Goal: Contribute content: Contribute content

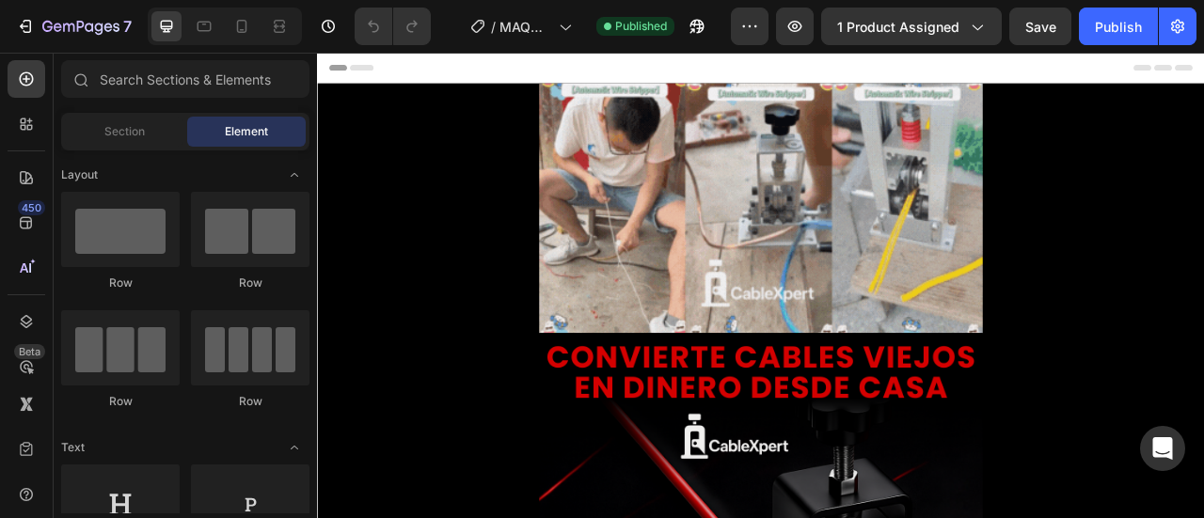
click at [361, 72] on span "Header" at bounding box center [373, 71] width 41 height 19
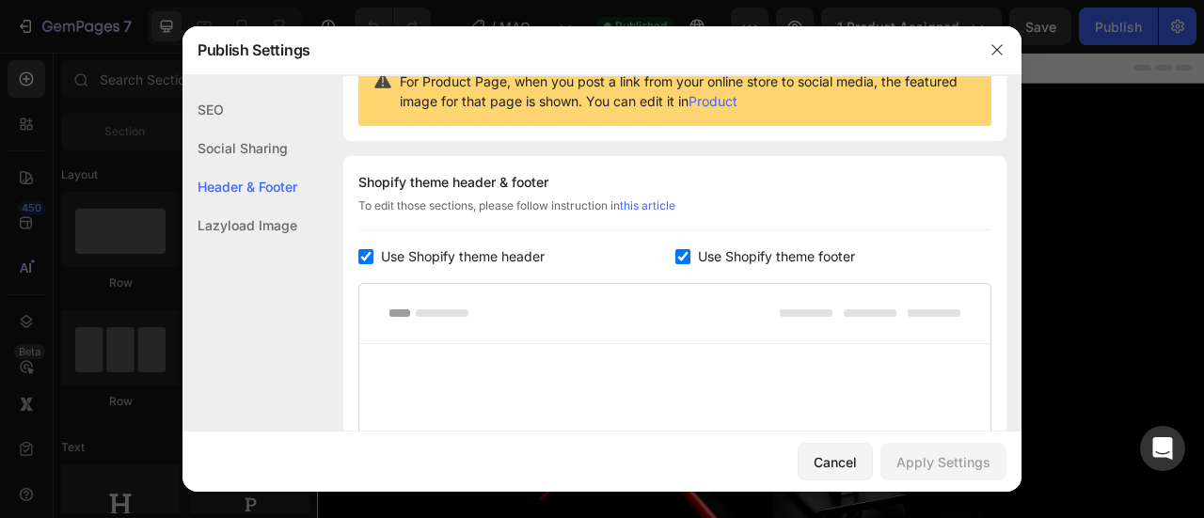
scroll to position [274, 0]
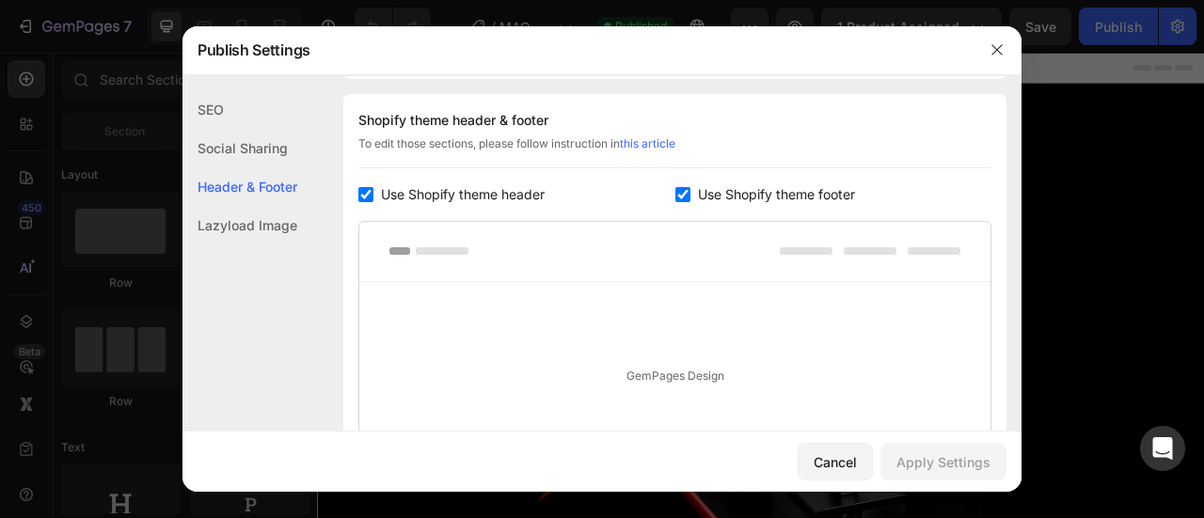
click at [361, 195] on input "checkbox" at bounding box center [366, 194] width 15 height 15
checkbox input "false"
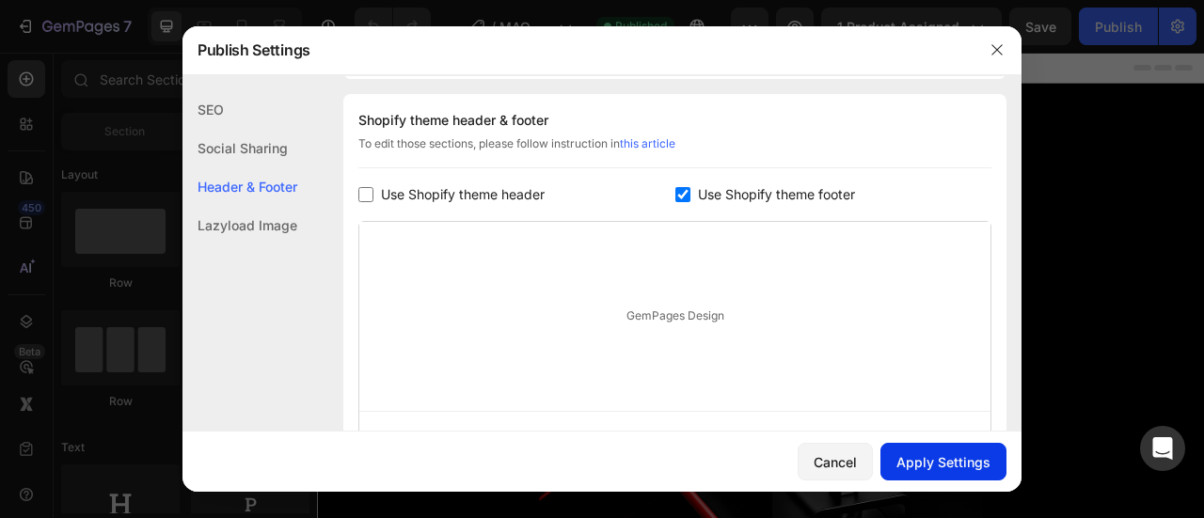
click at [909, 464] on div "Apply Settings" at bounding box center [944, 463] width 94 height 20
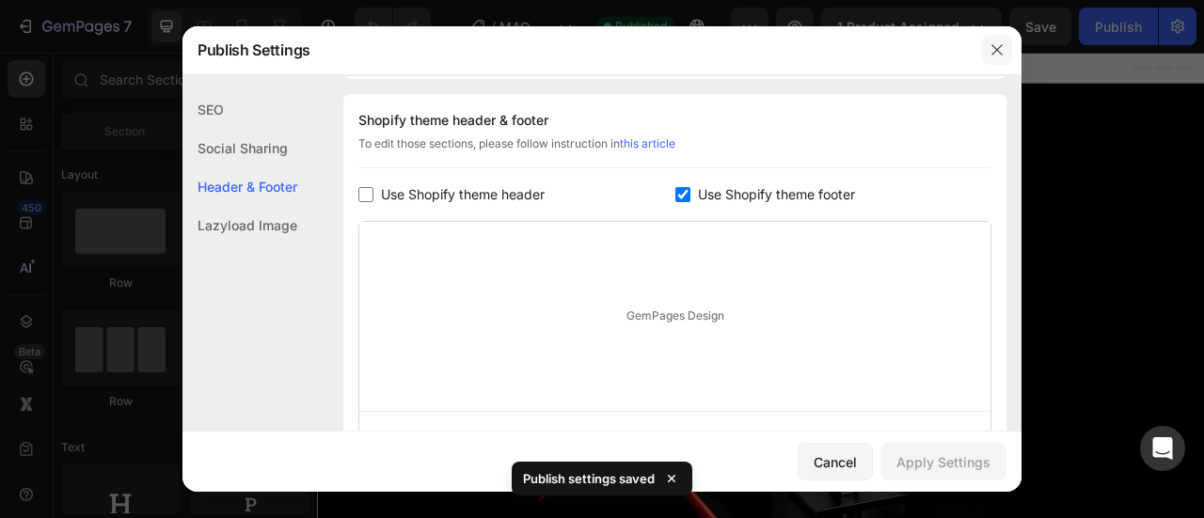
click at [999, 52] on icon "button" at bounding box center [997, 49] width 10 height 10
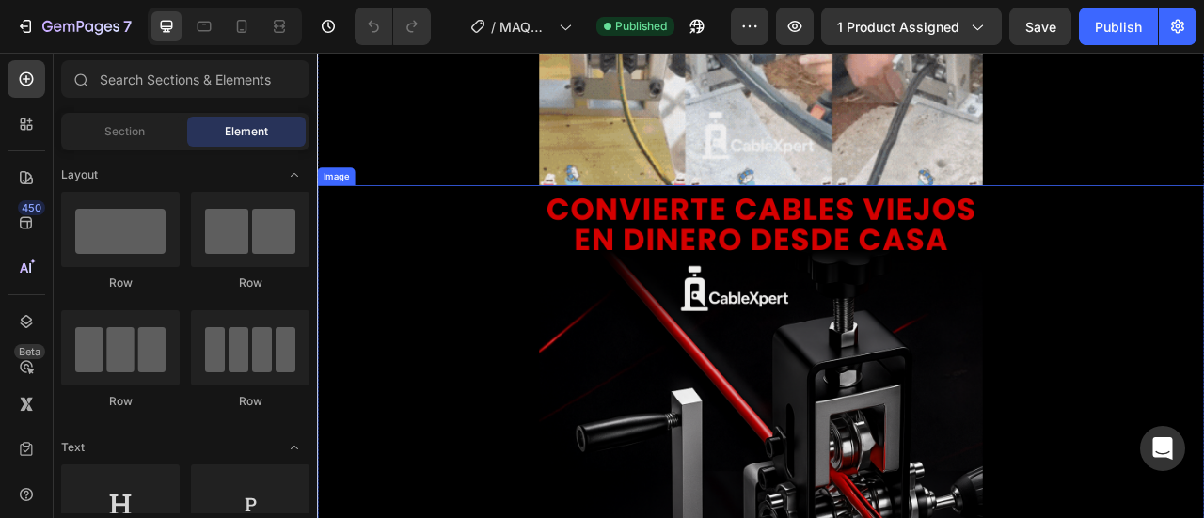
scroll to position [0, 0]
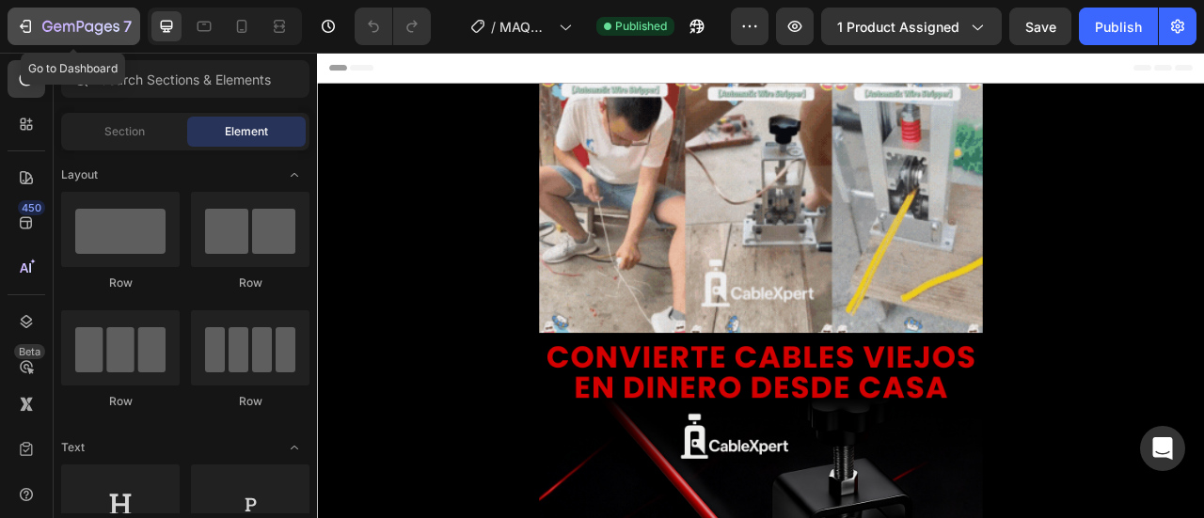
click at [90, 28] on icon "button" at bounding box center [80, 28] width 77 height 16
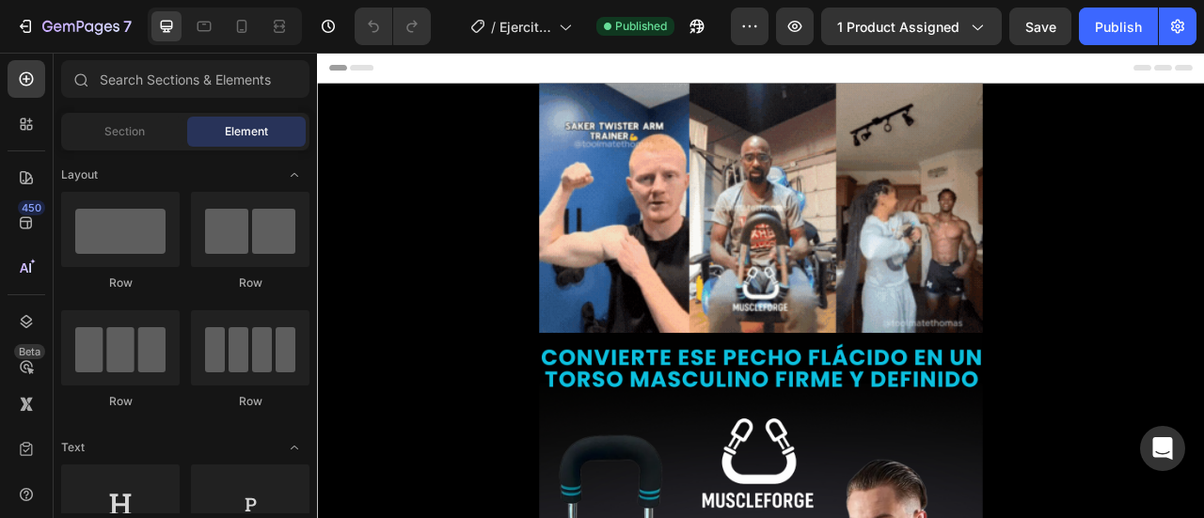
click at [359, 75] on span "Header" at bounding box center [373, 71] width 41 height 19
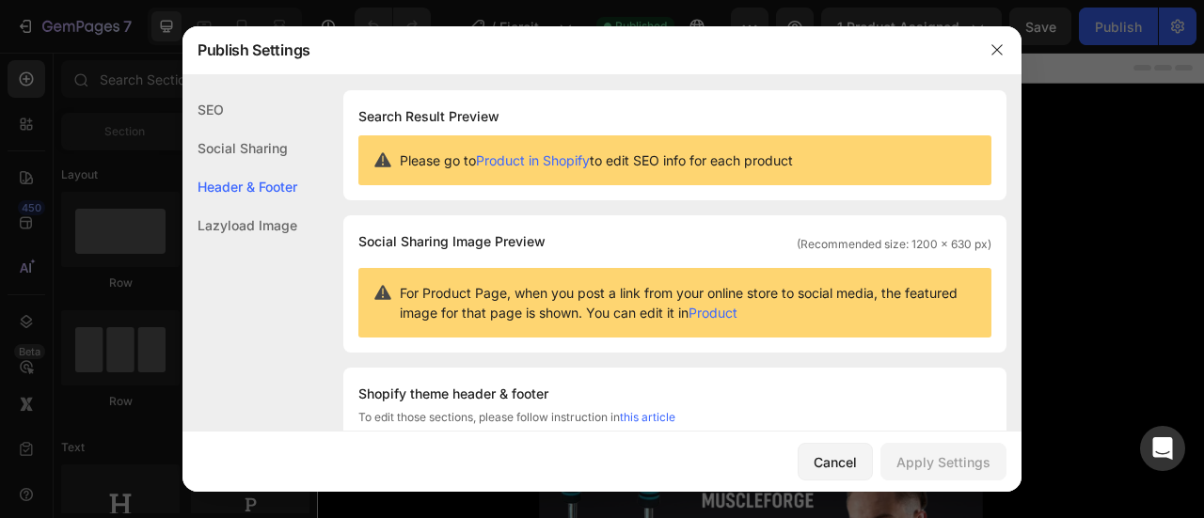
scroll to position [274, 0]
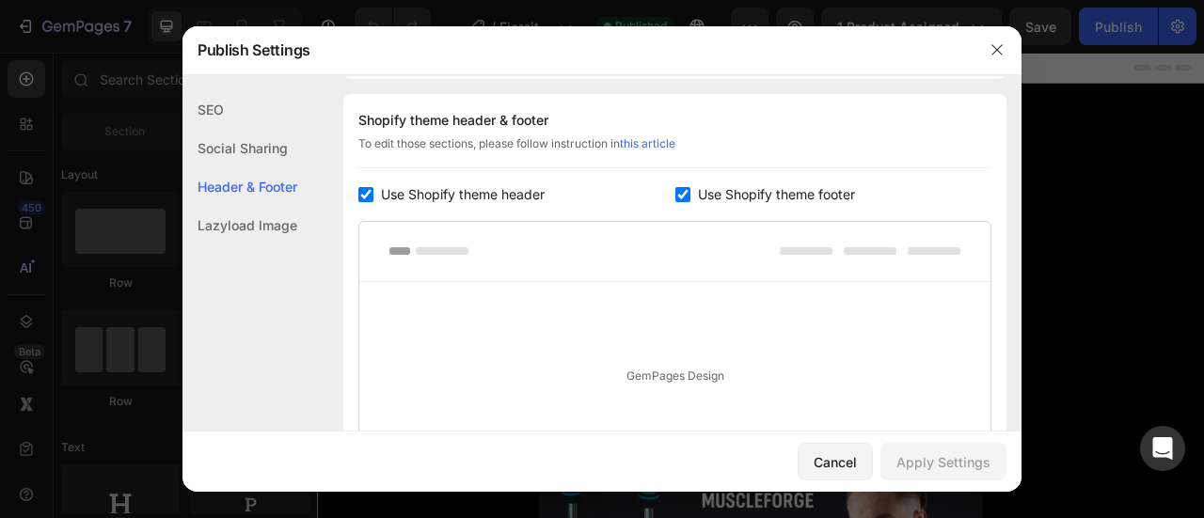
click at [364, 190] on input "checkbox" at bounding box center [366, 194] width 15 height 15
checkbox input "false"
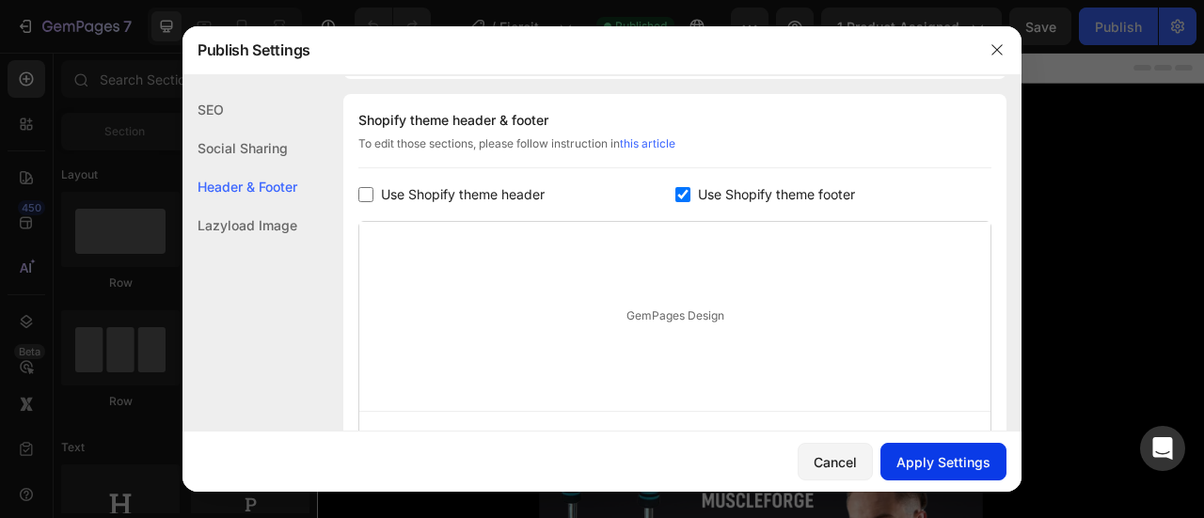
click at [913, 460] on div "Apply Settings" at bounding box center [944, 463] width 94 height 20
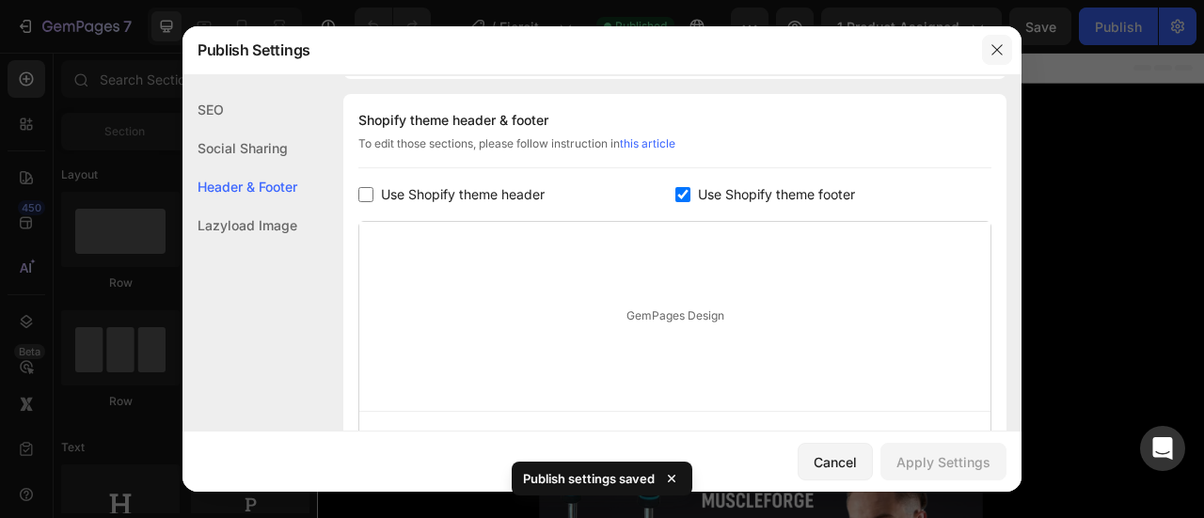
click at [999, 48] on icon "button" at bounding box center [997, 49] width 10 height 10
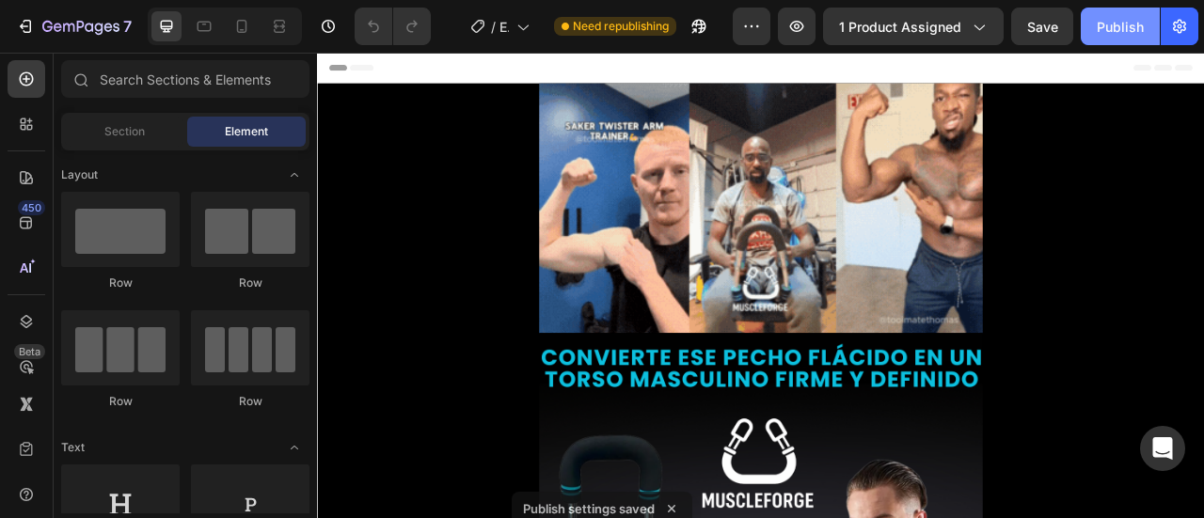
click at [1097, 29] on div "Publish" at bounding box center [1120, 27] width 47 height 20
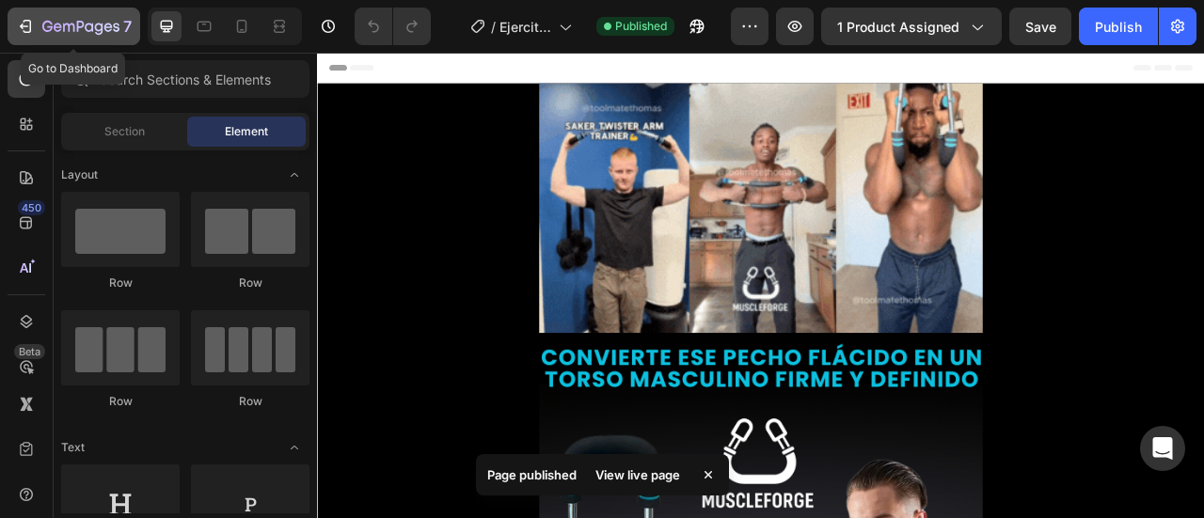
click at [61, 32] on icon "button" at bounding box center [80, 28] width 77 height 16
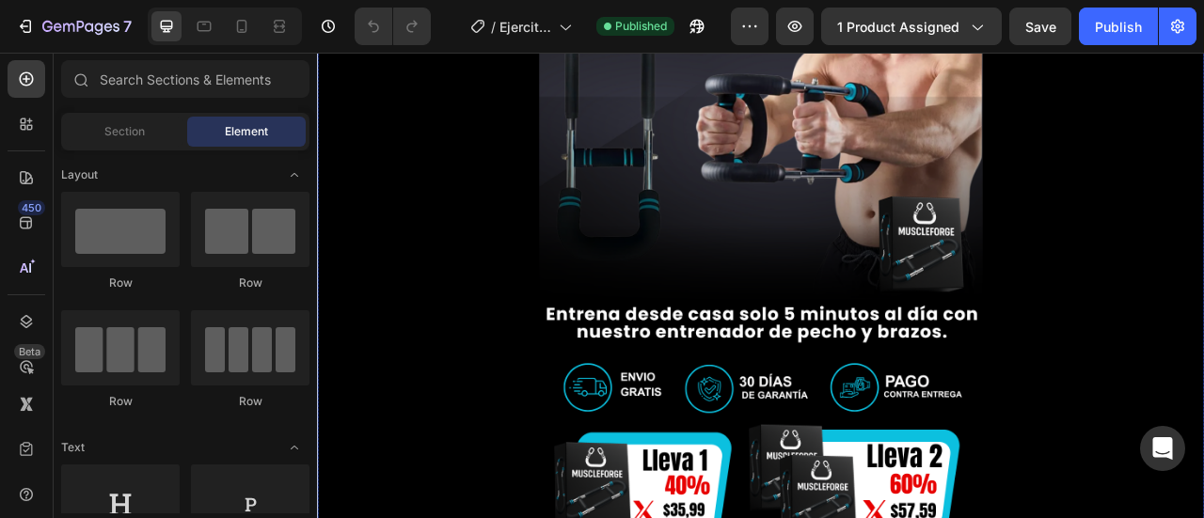
scroll to position [753, 0]
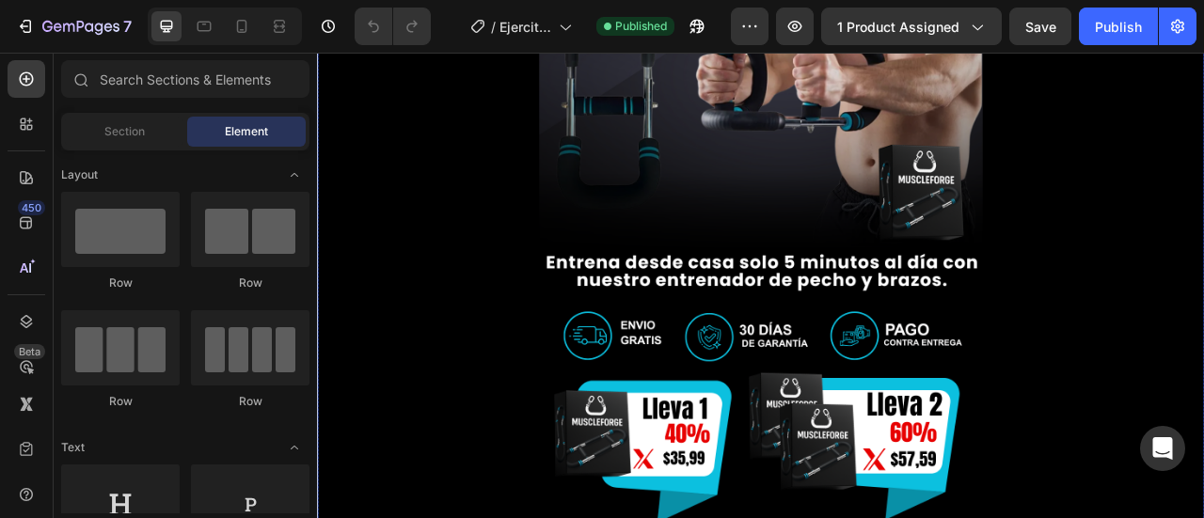
drag, startPoint x: 705, startPoint y: 259, endPoint x: 719, endPoint y: 263, distance: 14.6
click at [706, 259] on img at bounding box center [881, 159] width 565 height 1004
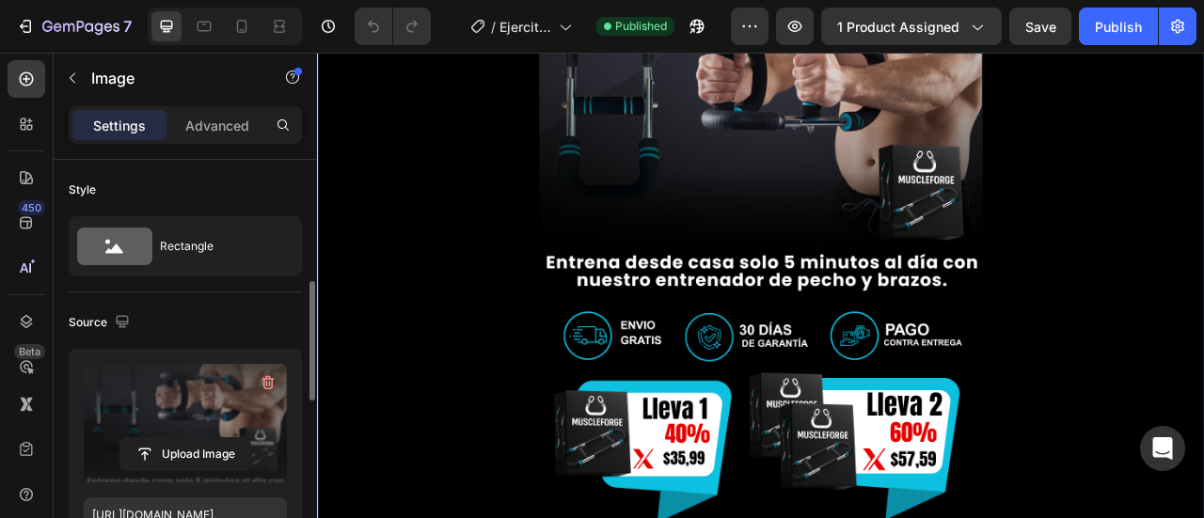
scroll to position [94, 0]
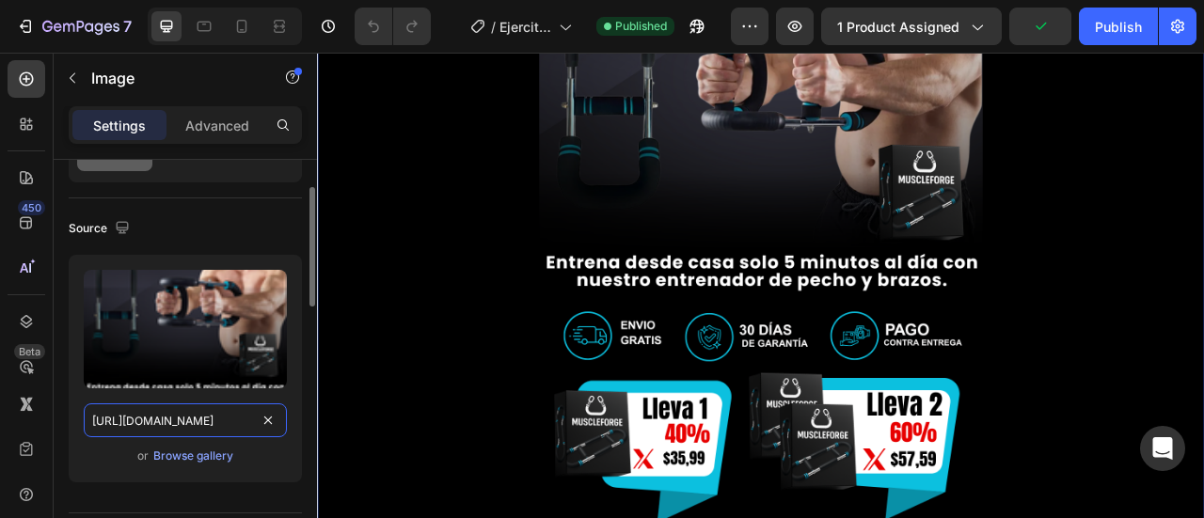
click at [212, 419] on input "https://cdn.shopify.com/s/files/1/0631/7883/4106/files/gempages_484857481676194…" at bounding box center [185, 421] width 203 height 34
paste input "Entrenador_de_pecho_y_brazos.png?v=1756251793"
type input "https://cdn.shopify.com/s/files/1/0631/7883/4106/files/Entrenador_de_pecho_y_br…"
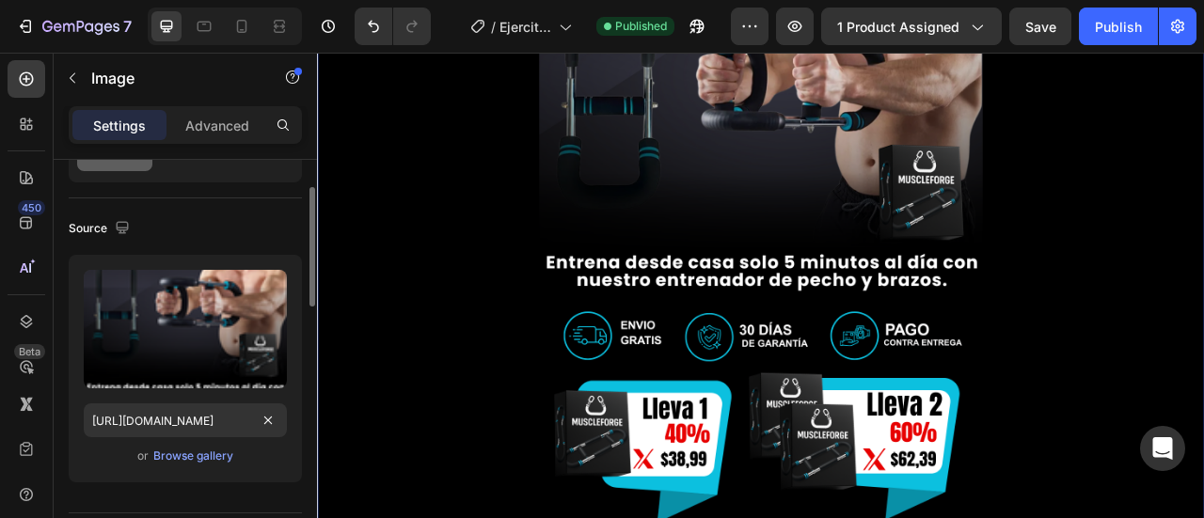
click at [239, 448] on div "or Browse gallery" at bounding box center [185, 456] width 203 height 23
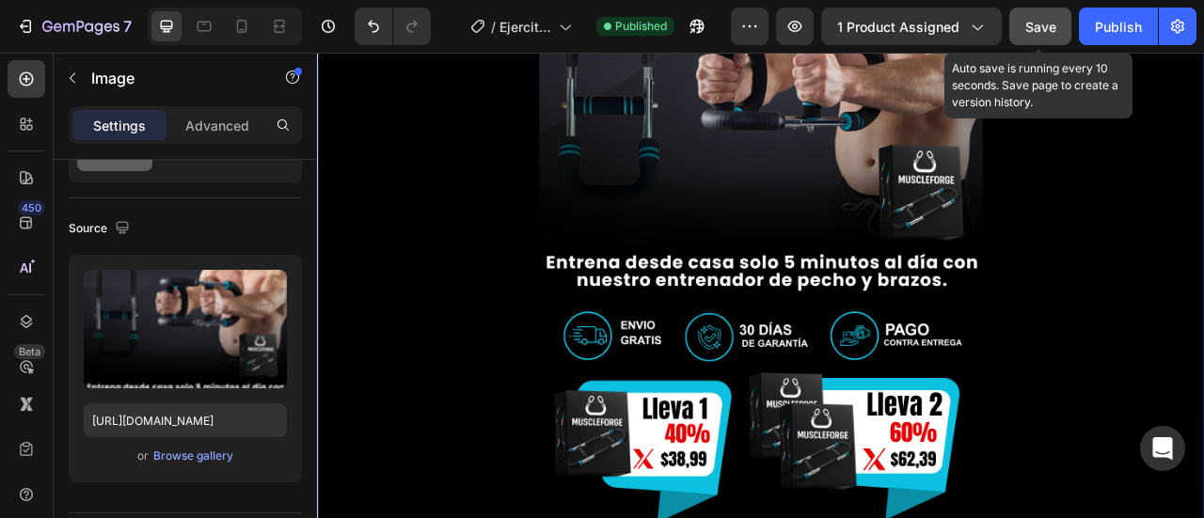
click at [1049, 35] on div "Save" at bounding box center [1041, 27] width 31 height 20
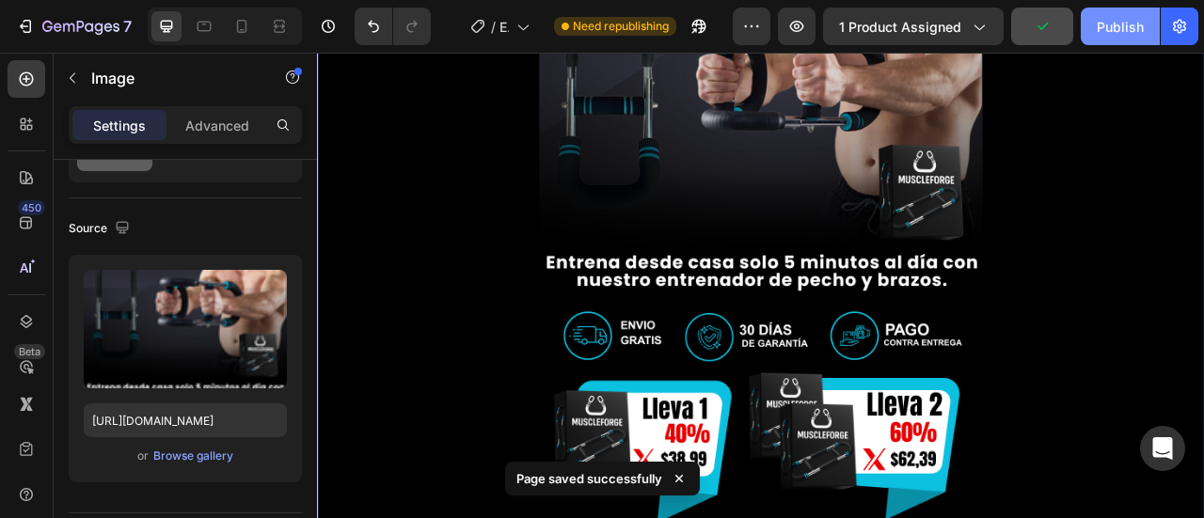
click at [1111, 14] on button "Publish" at bounding box center [1120, 27] width 79 height 38
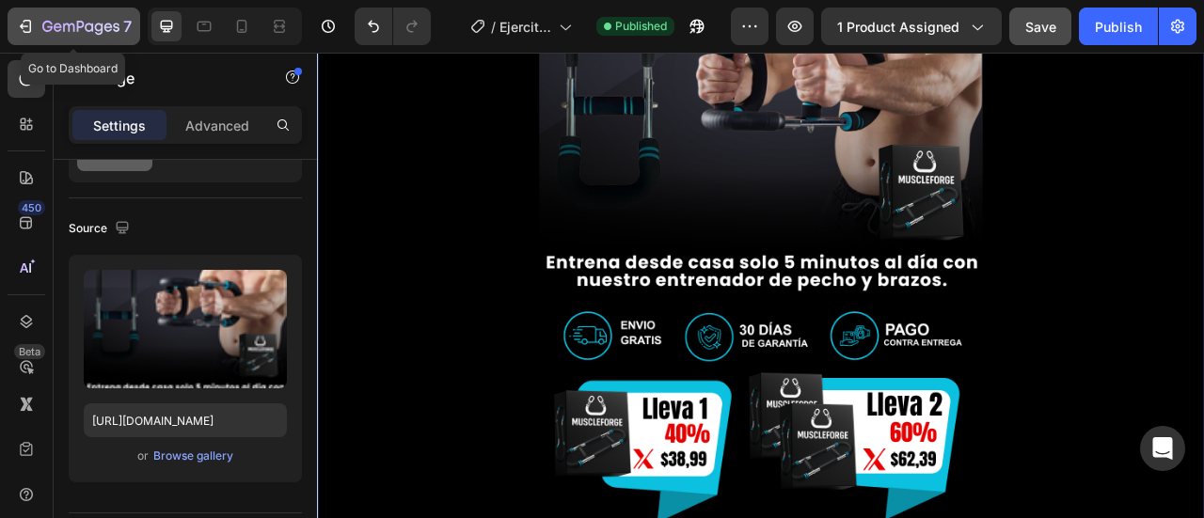
click at [67, 24] on icon "button" at bounding box center [68, 28] width 11 height 8
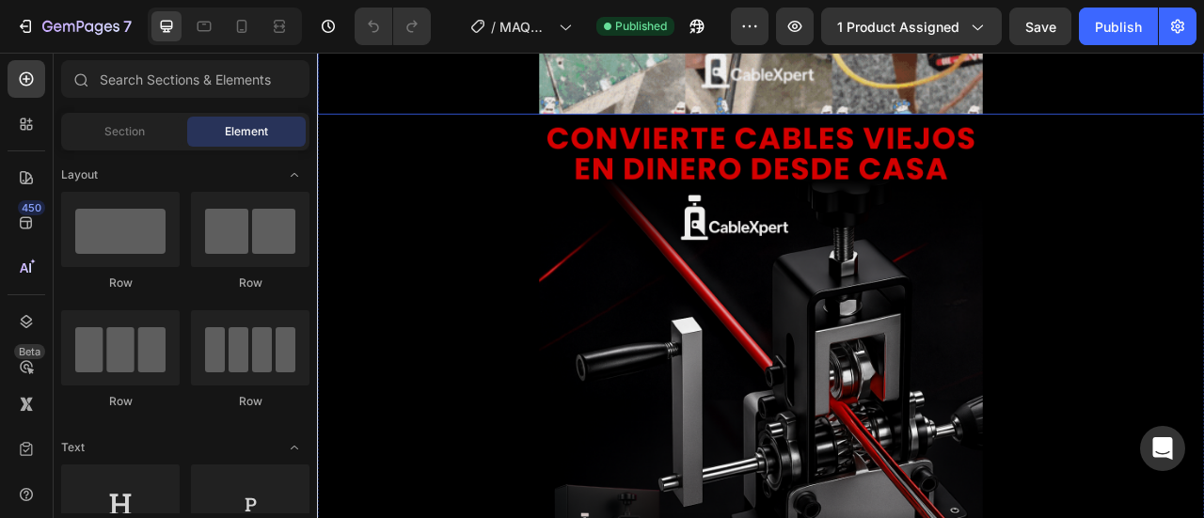
scroll to position [282, 0]
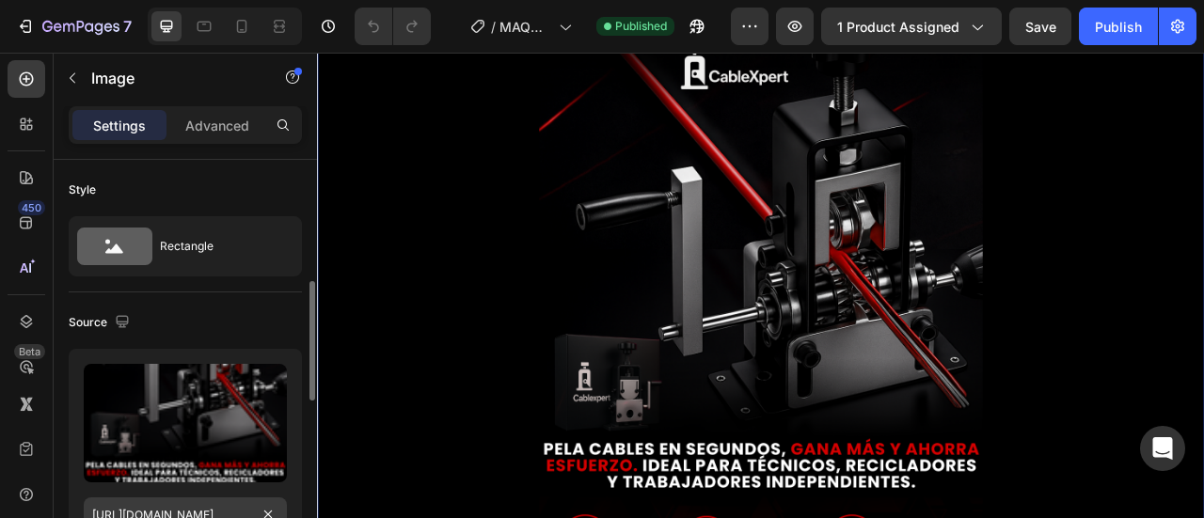
scroll to position [94, 0]
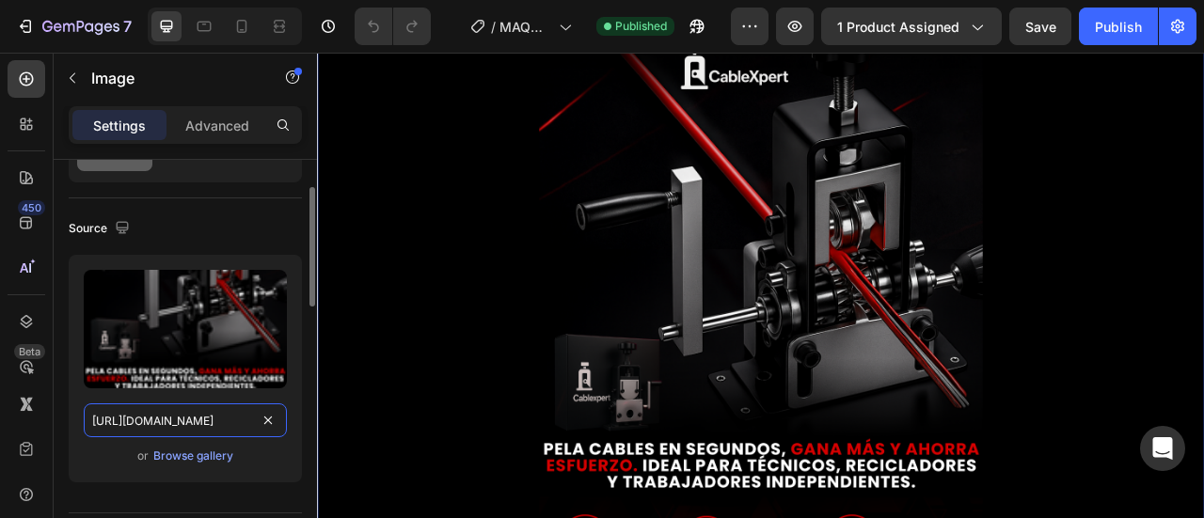
click at [211, 428] on input "https://cdn.shopify.com/s/files/1/0631/7883/4106/files/gempages_484857481676194…" at bounding box center [185, 421] width 203 height 34
paste input "Maquina_pelacables.png?v=1756251793"
type input "https://cdn.shopify.com/s/files/1/0631/7883/4106/files/Maquina_pelacables.png?v…"
click at [248, 451] on div "or Browse gallery" at bounding box center [185, 456] width 203 height 23
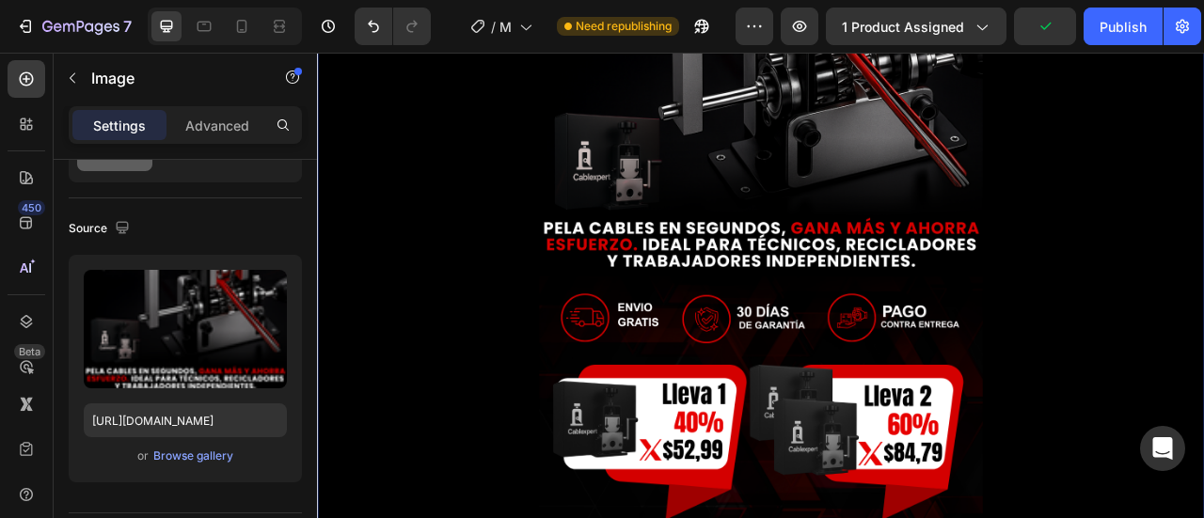
scroll to position [753, 0]
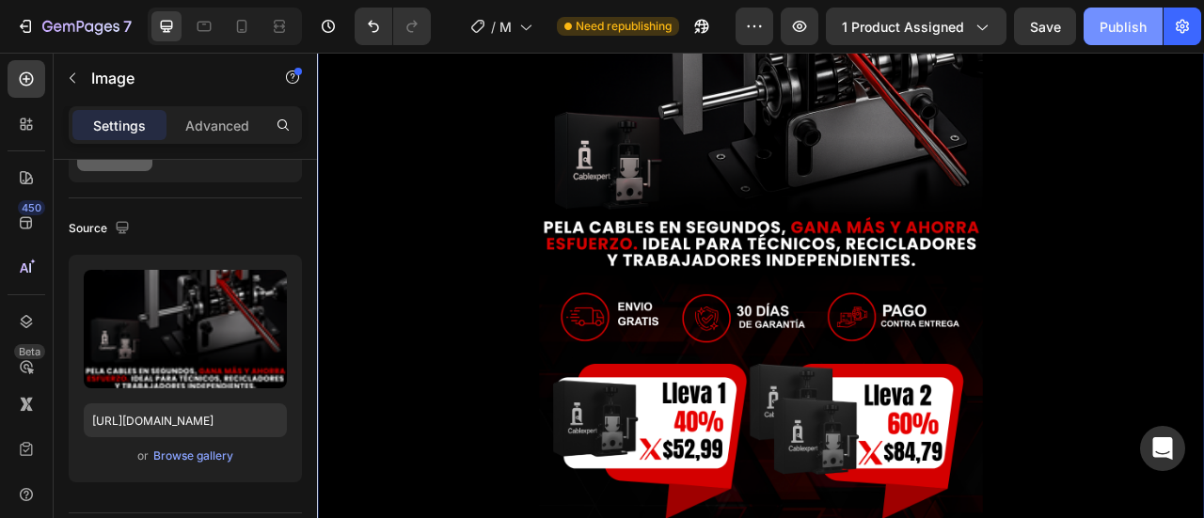
click at [1106, 34] on div "Publish" at bounding box center [1123, 27] width 47 height 20
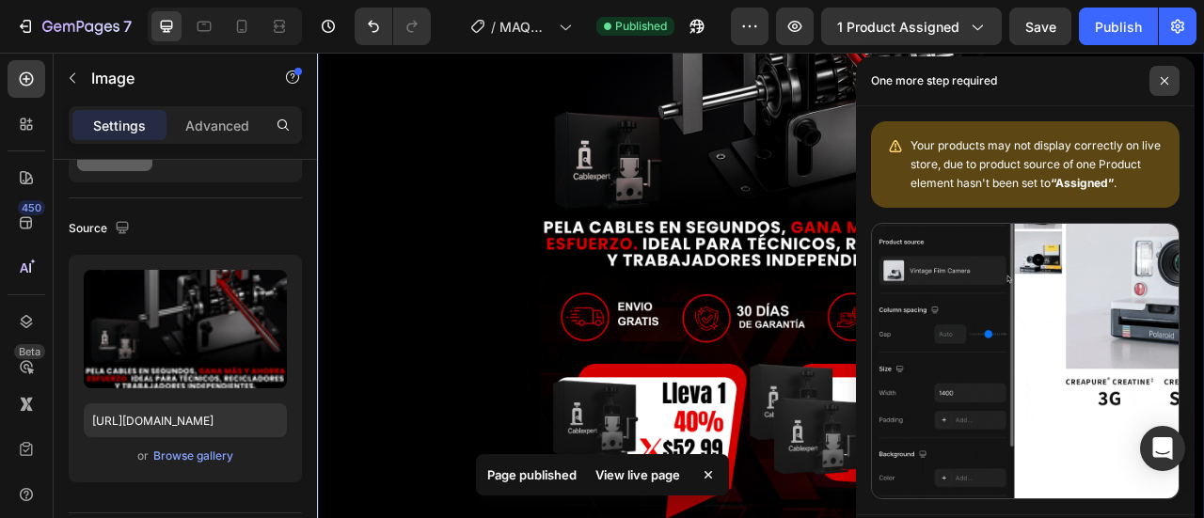
drag, startPoint x: 1157, startPoint y: 84, endPoint x: 975, endPoint y: 3, distance: 199.7
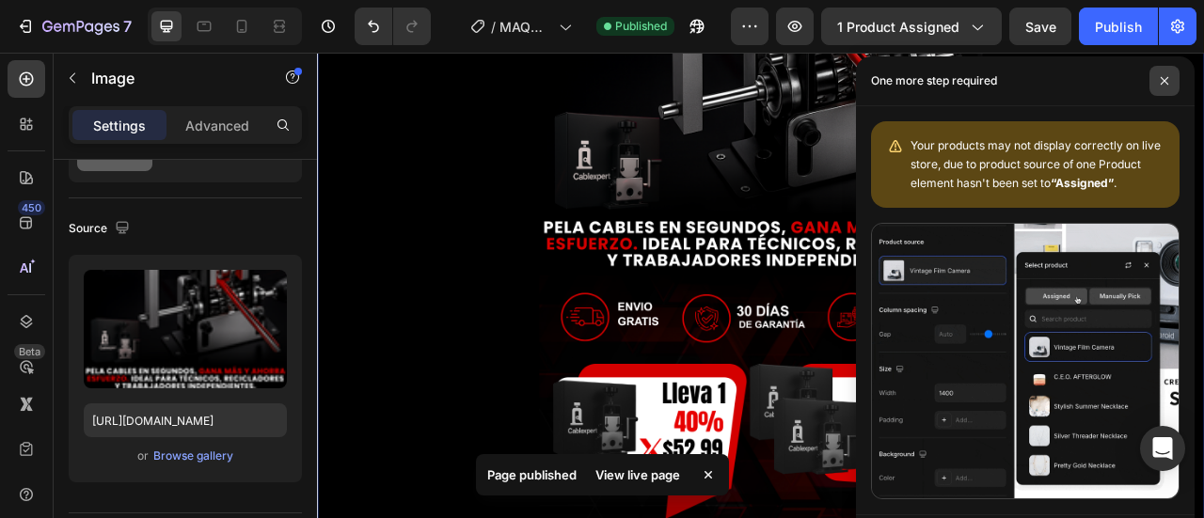
click at [1157, 84] on span at bounding box center [1165, 81] width 30 height 30
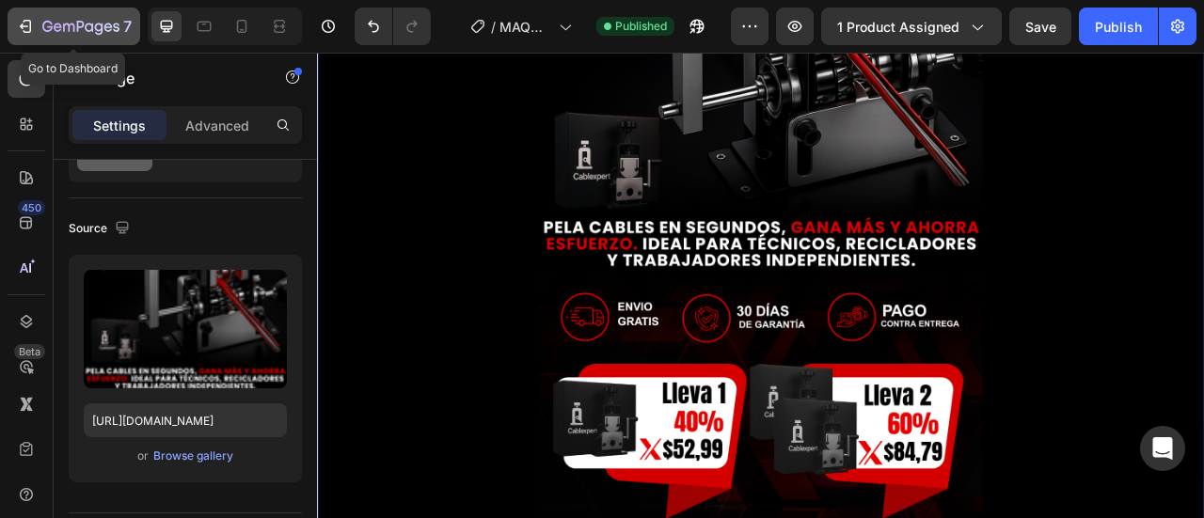
click at [36, 25] on div "7" at bounding box center [74, 26] width 116 height 23
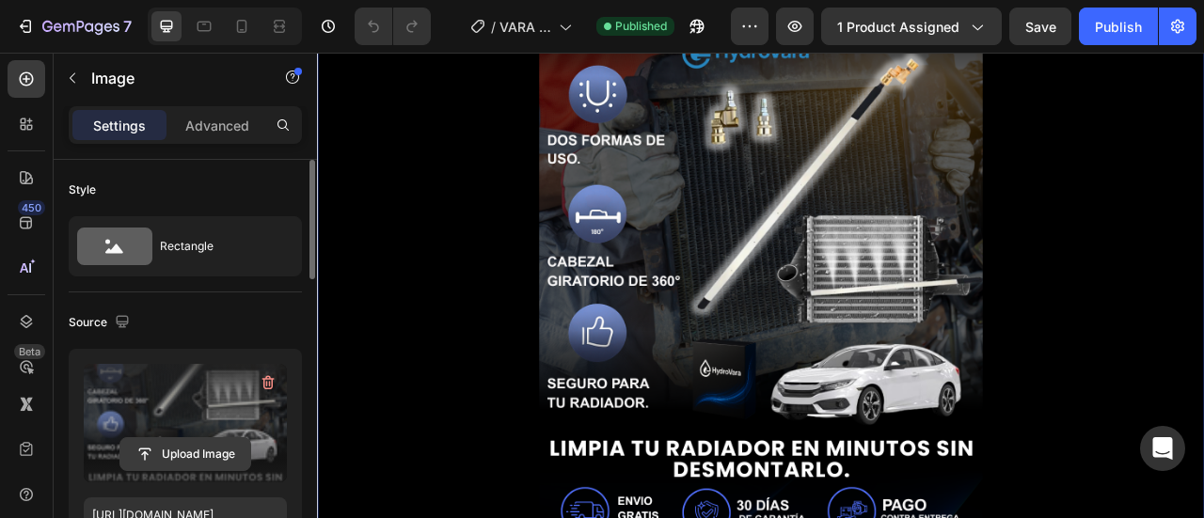
scroll to position [94, 0]
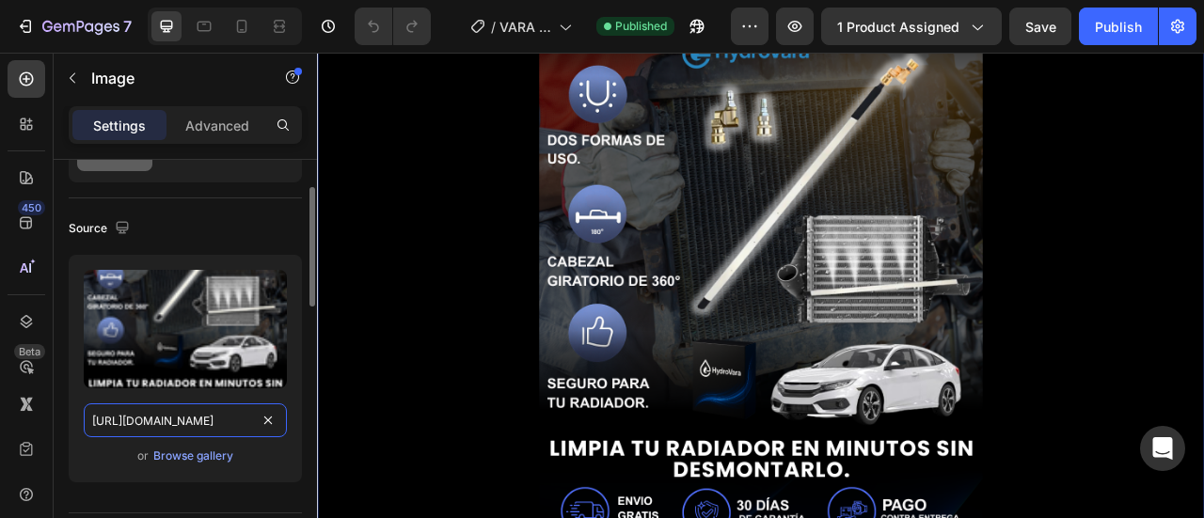
click at [195, 417] on input "[URL][DOMAIN_NAME]" at bounding box center [185, 421] width 203 height 34
paste input "Vara_de_limpieza_de_radiador.png?v=1756251793"
type input "[URL][DOMAIN_NAME]"
click at [250, 449] on div "or Browse gallery" at bounding box center [185, 456] width 203 height 23
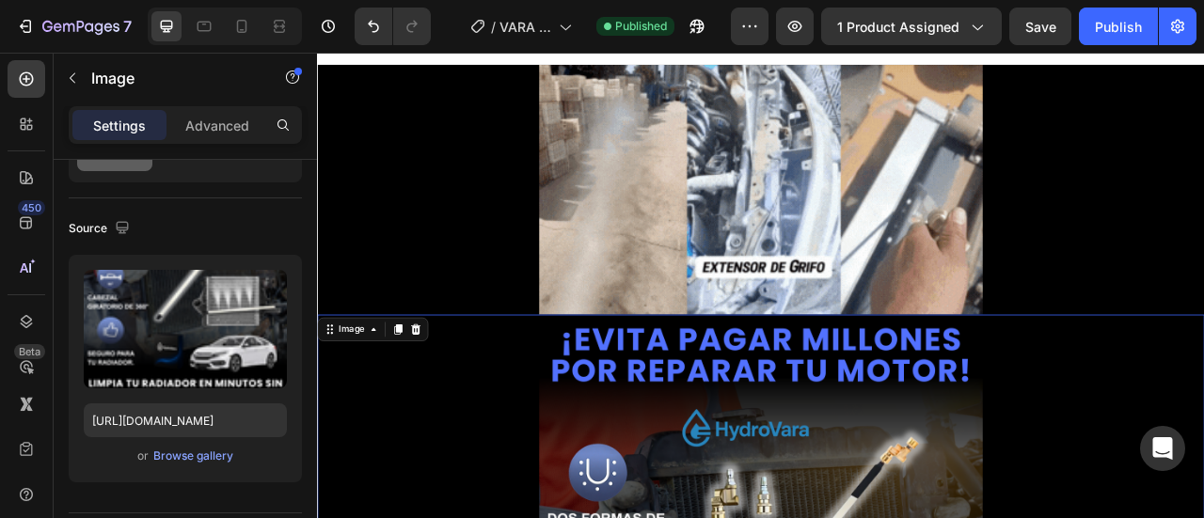
scroll to position [0, 0]
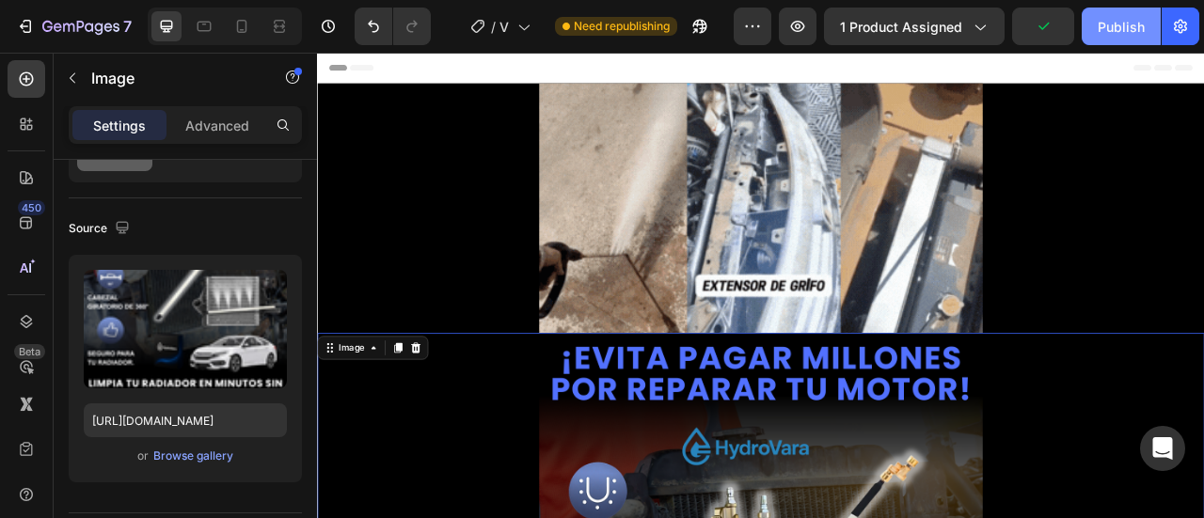
click at [1106, 31] on div "Publish" at bounding box center [1121, 27] width 47 height 20
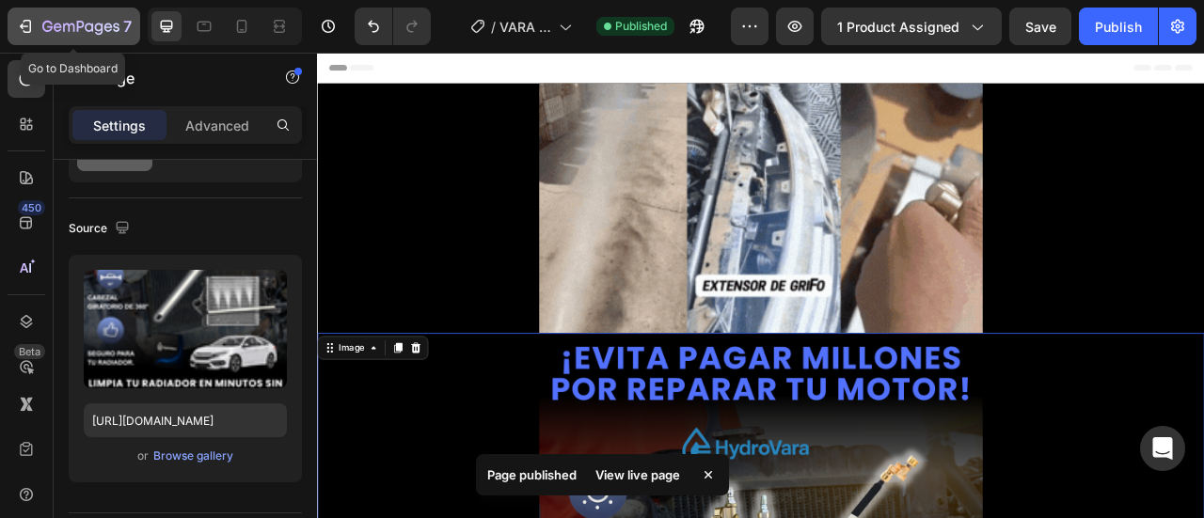
click at [49, 28] on icon "button" at bounding box center [80, 28] width 77 height 16
